Goal: Task Accomplishment & Management: Manage account settings

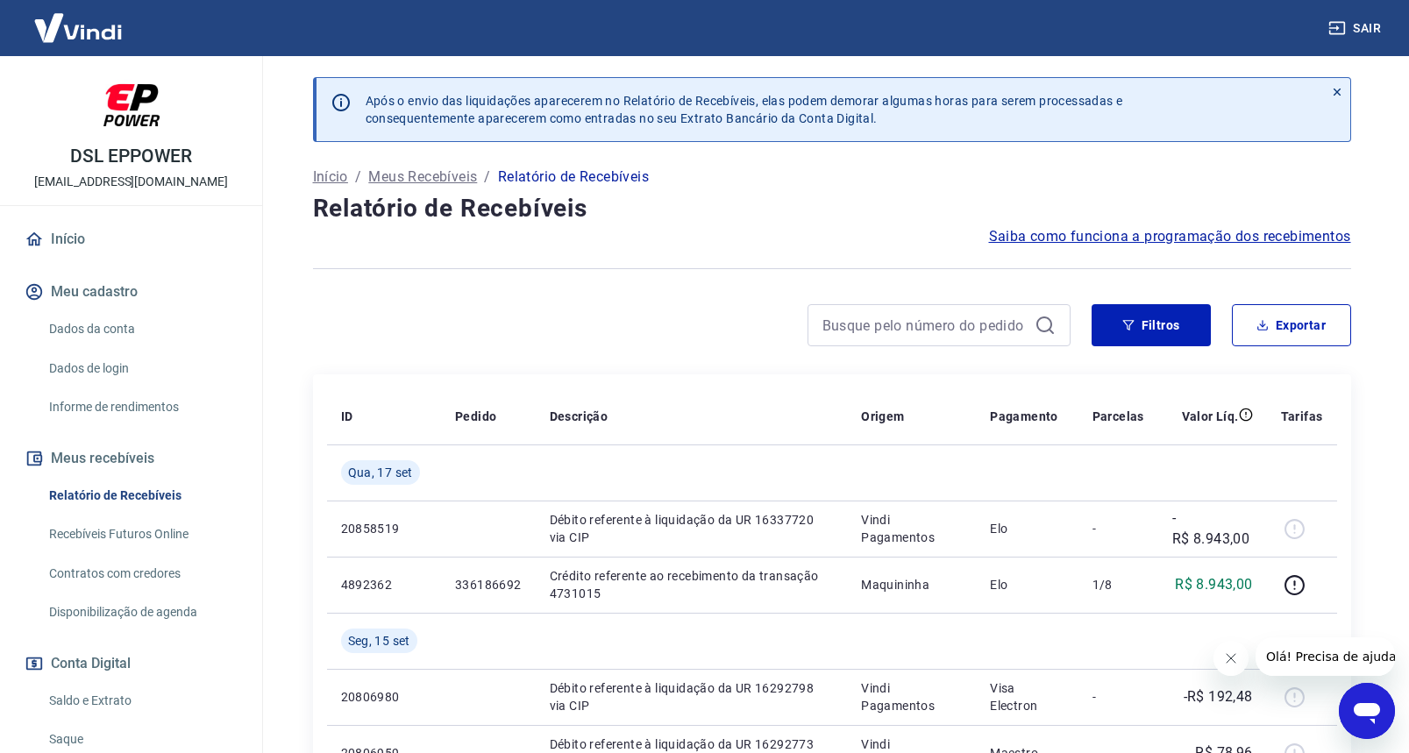
click at [663, 347] on div "Filtros Exportar" at bounding box center [832, 332] width 1038 height 56
